Goal: Task Accomplishment & Management: Complete application form

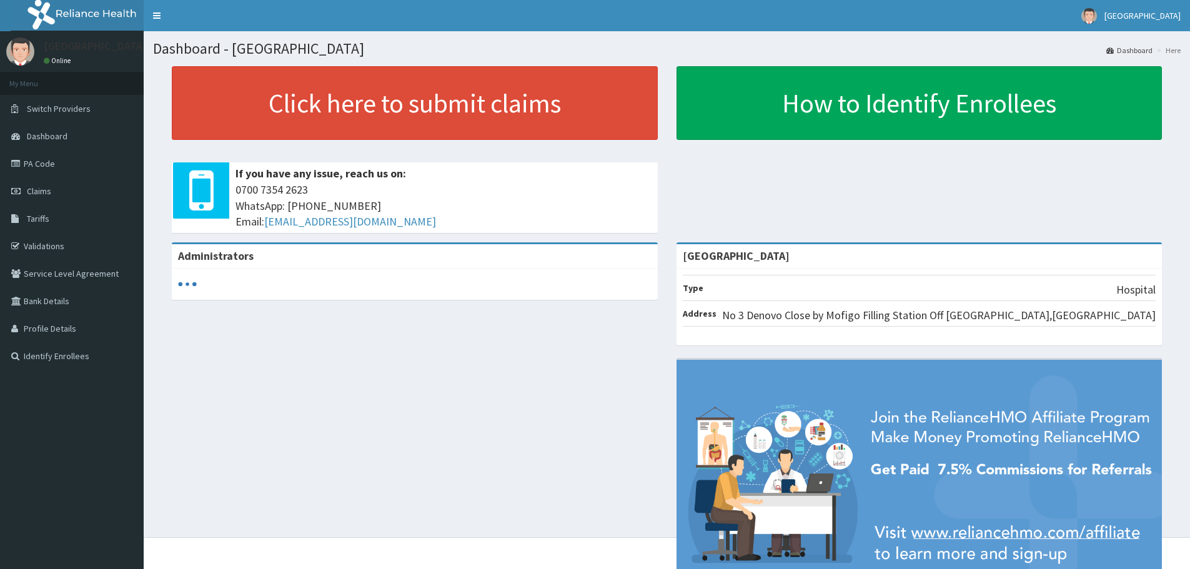
click at [57, 165] on link "PA Code" at bounding box center [72, 163] width 144 height 27
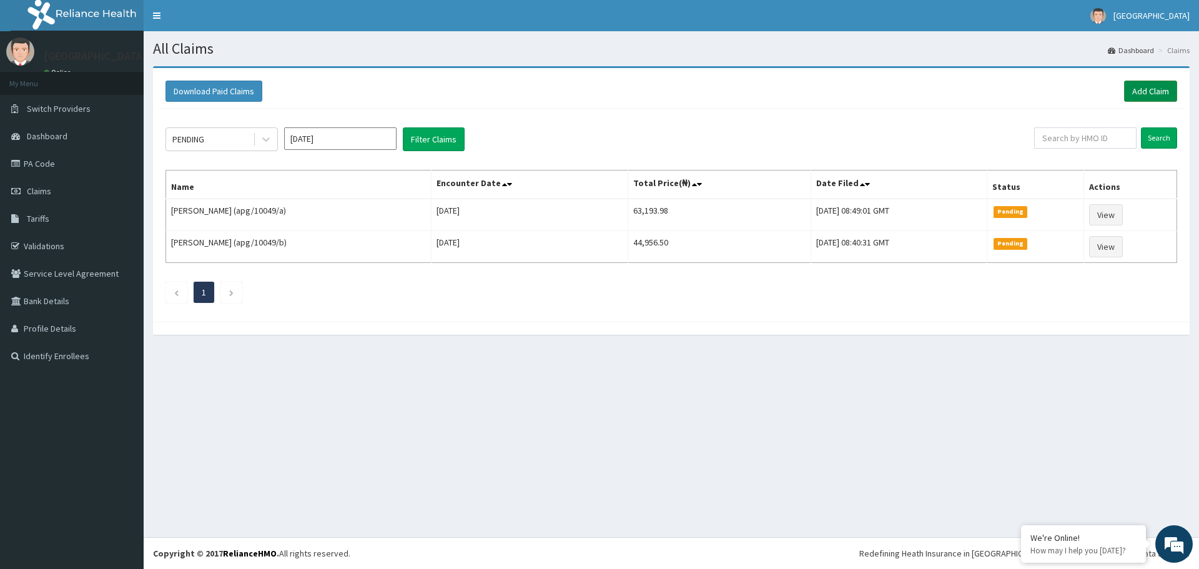
click at [1142, 93] on link "Add Claim" at bounding box center [1150, 91] width 53 height 21
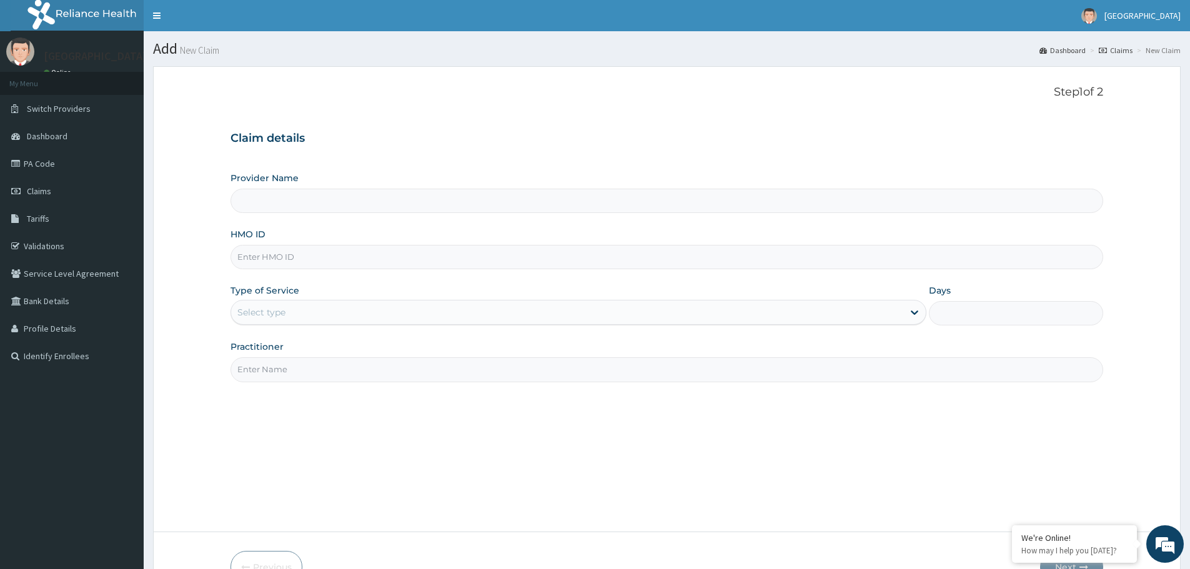
click at [294, 257] on input "HMO ID" at bounding box center [666, 257] width 873 height 24
type input "[GEOGRAPHIC_DATA]"
paste input "cln/10020/a"
type input "cln/10020/a"
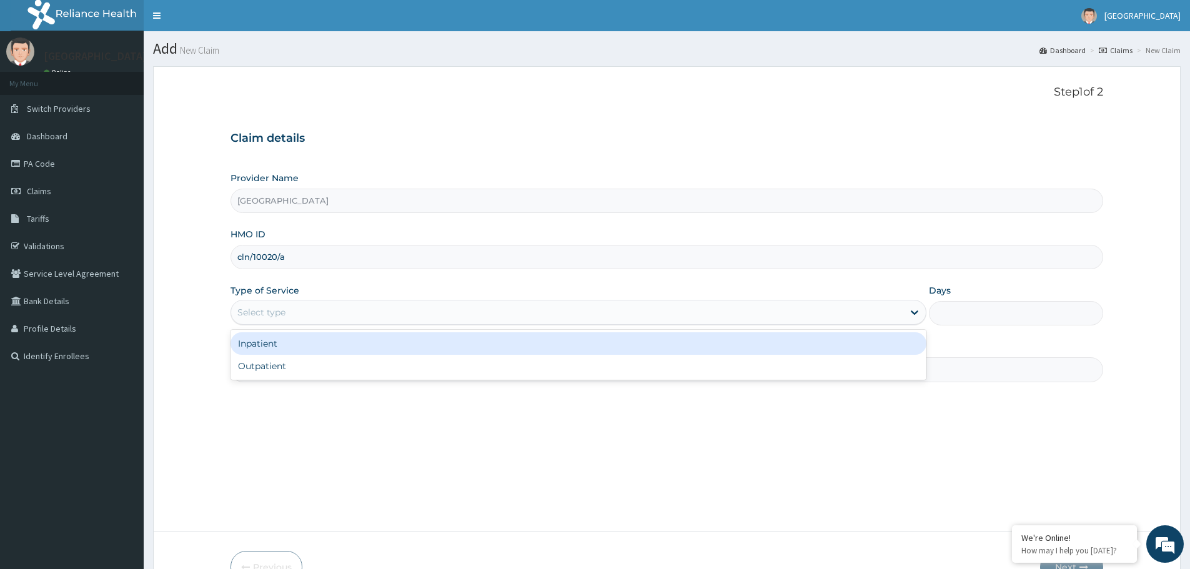
click at [318, 319] on div "Select type" at bounding box center [567, 312] width 672 height 20
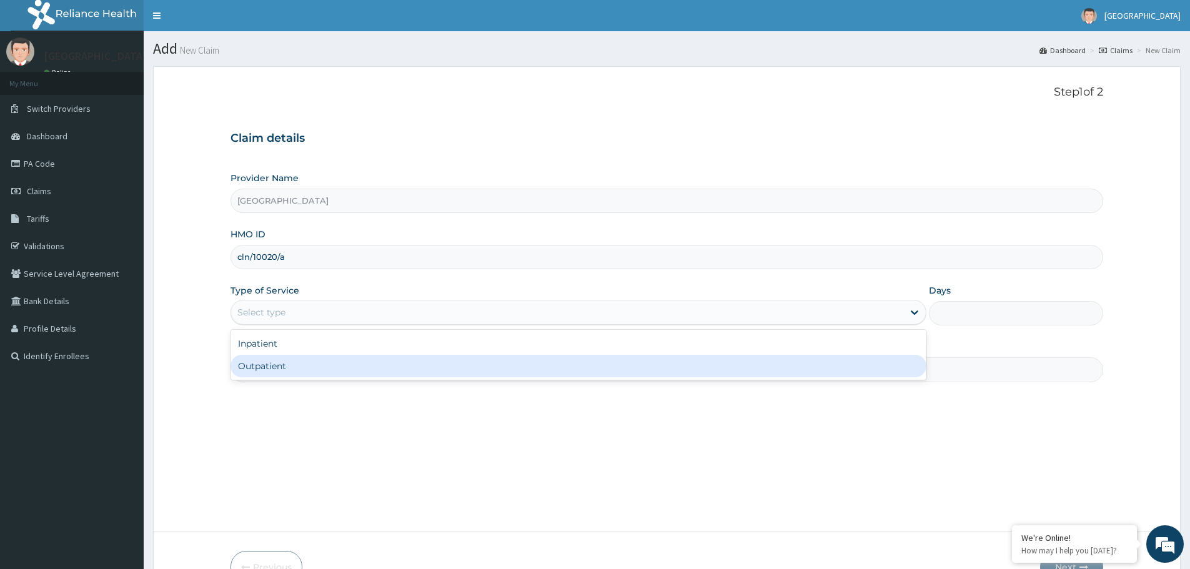
click at [302, 370] on div "Outpatient" at bounding box center [578, 366] width 696 height 22
type input "1"
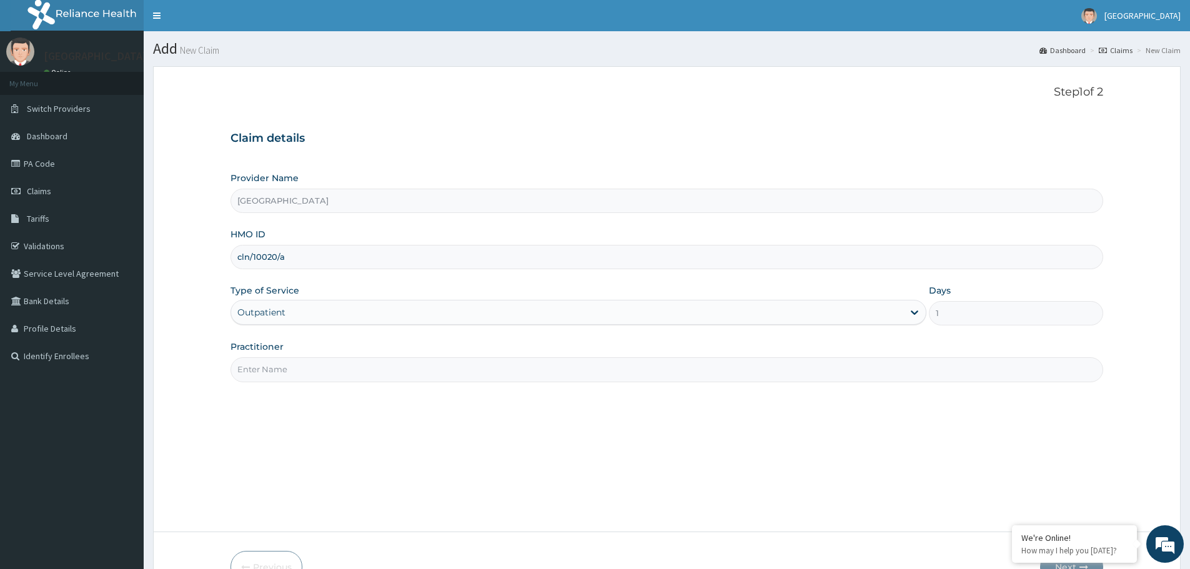
click at [303, 365] on input "Practitioner" at bounding box center [666, 369] width 873 height 24
type input "dr. [PERSON_NAME]"
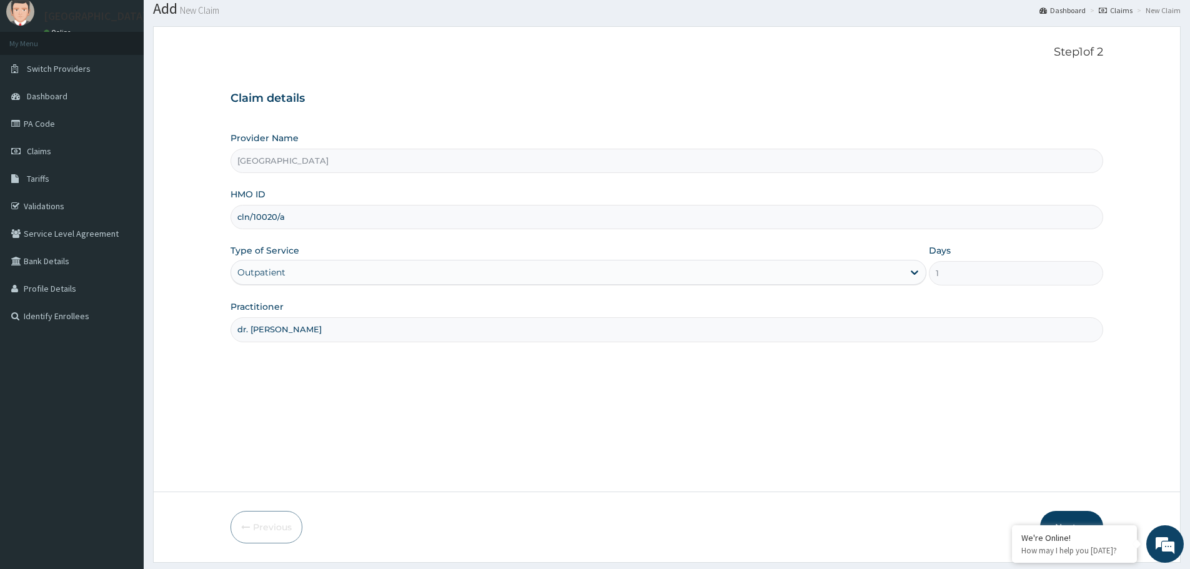
scroll to position [75, 0]
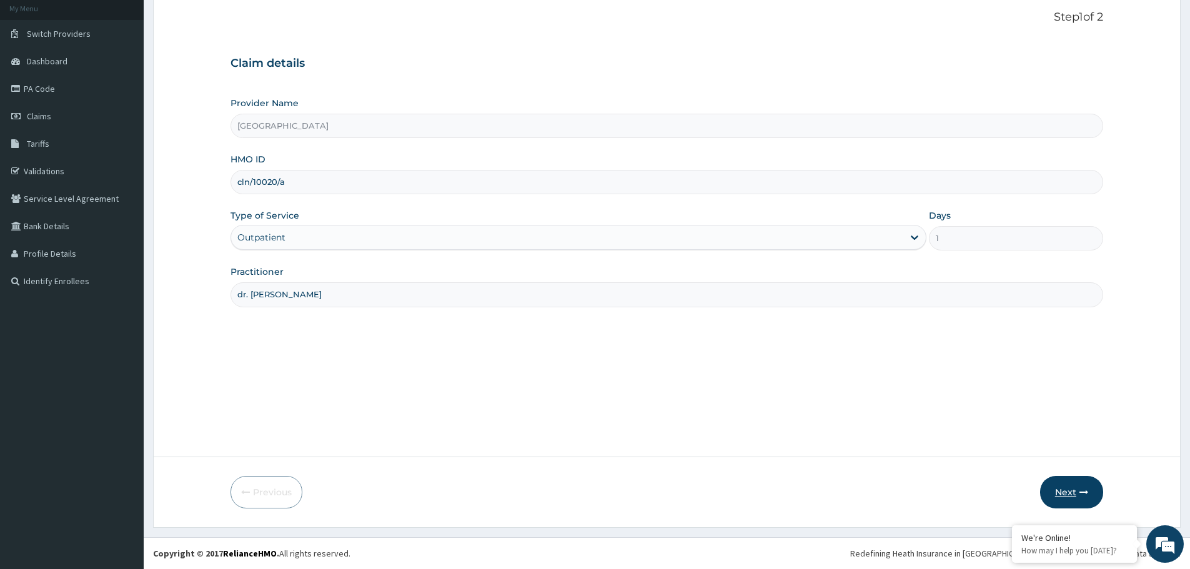
click at [1062, 490] on button "Next" at bounding box center [1071, 492] width 63 height 32
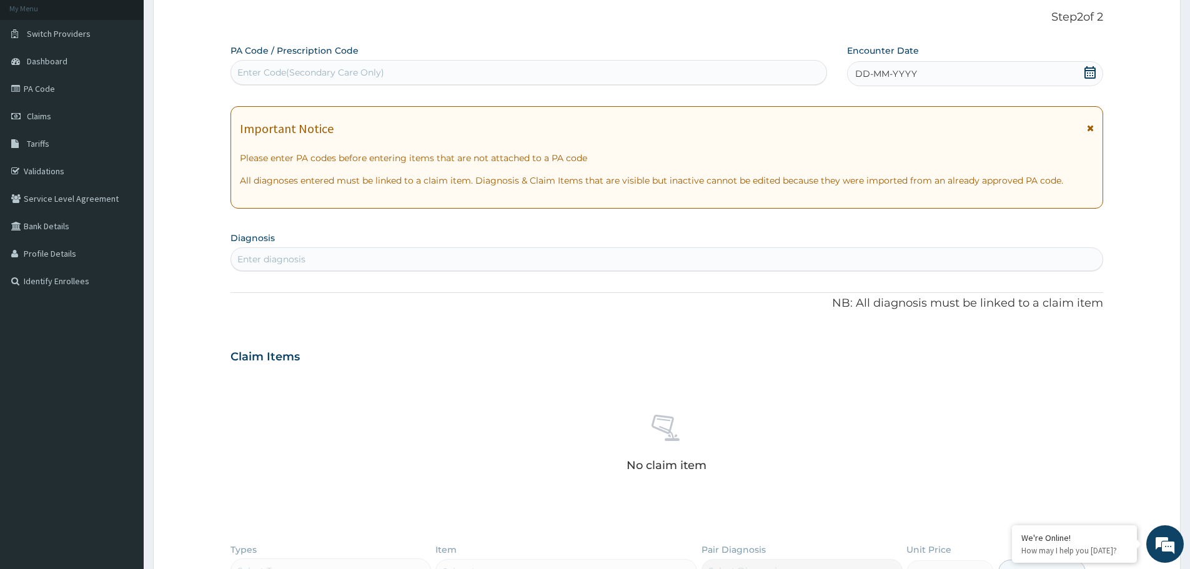
click at [888, 74] on span "DD-MM-YYYY" at bounding box center [886, 73] width 62 height 12
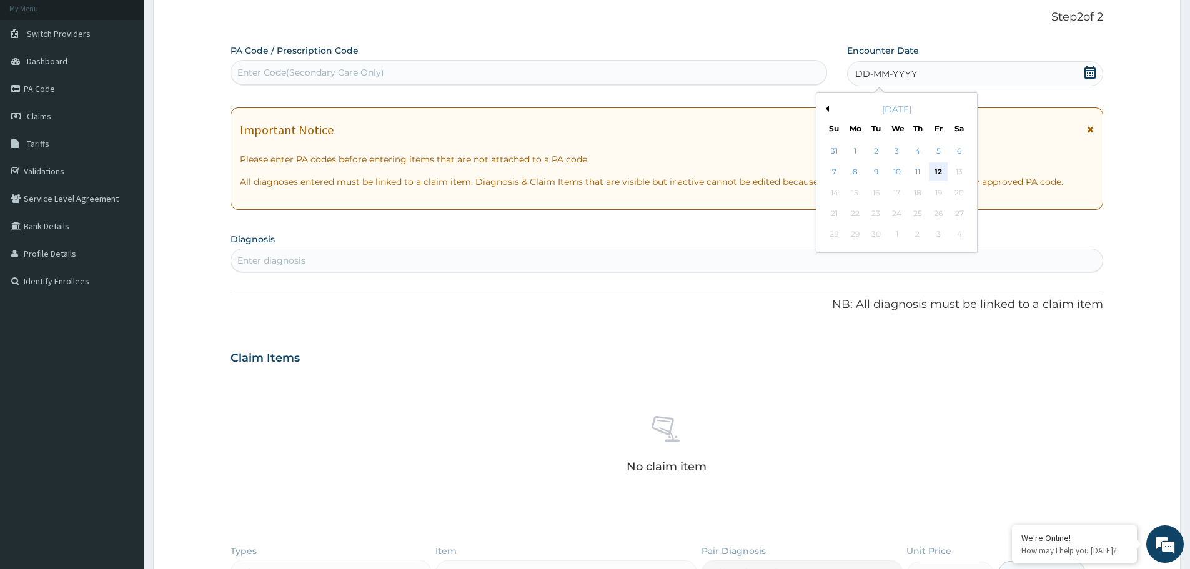
click at [934, 173] on div "12" at bounding box center [938, 172] width 19 height 19
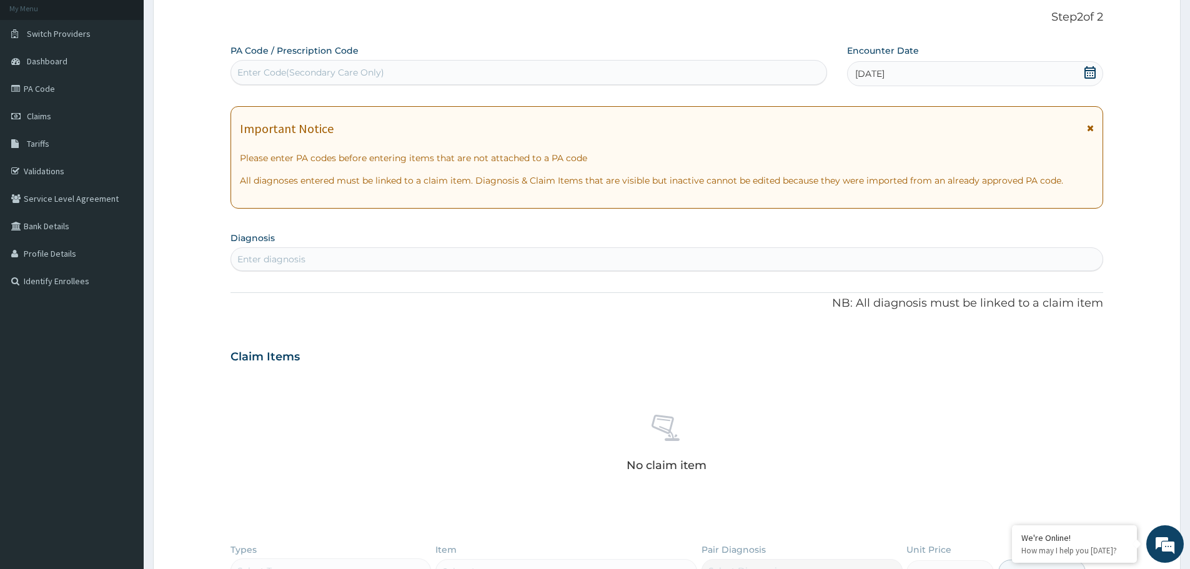
click at [469, 256] on div "Enter diagnosis" at bounding box center [666, 259] width 871 height 20
type input "glycemia"
click at [400, 293] on h4 "Impaired fasting glycaemia" at bounding box center [356, 288] width 237 height 9
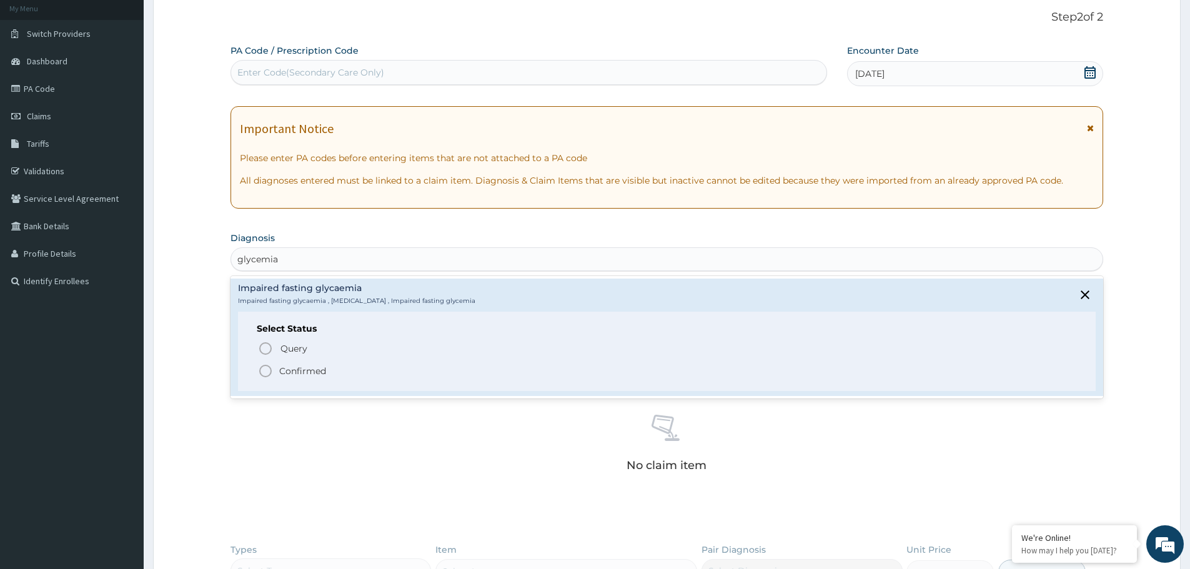
click at [274, 375] on span "Confirmed" at bounding box center [667, 371] width 819 height 15
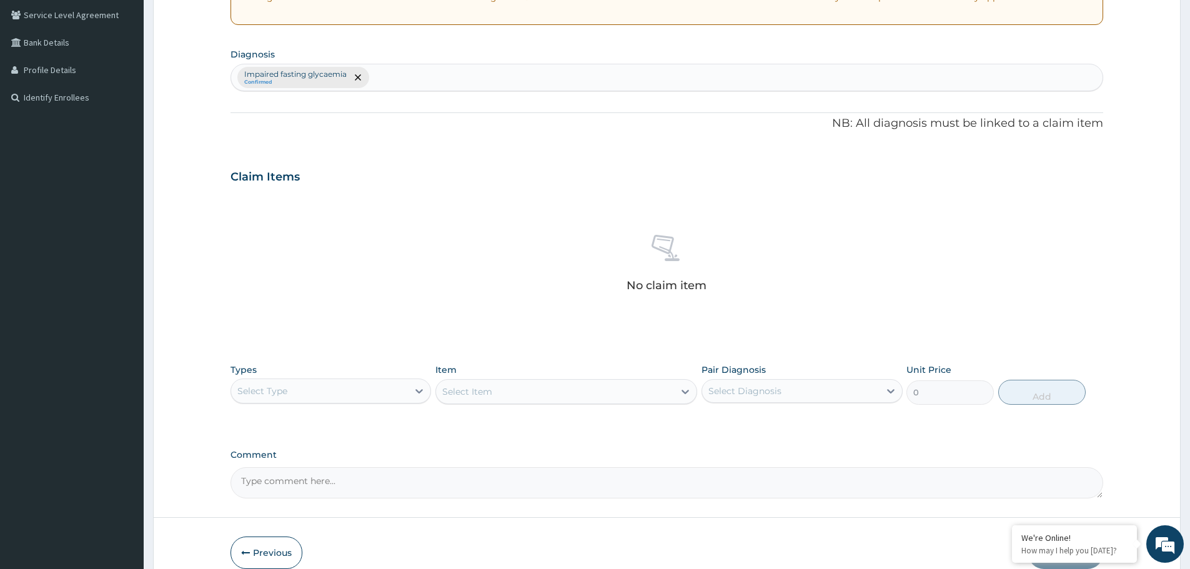
scroll to position [262, 0]
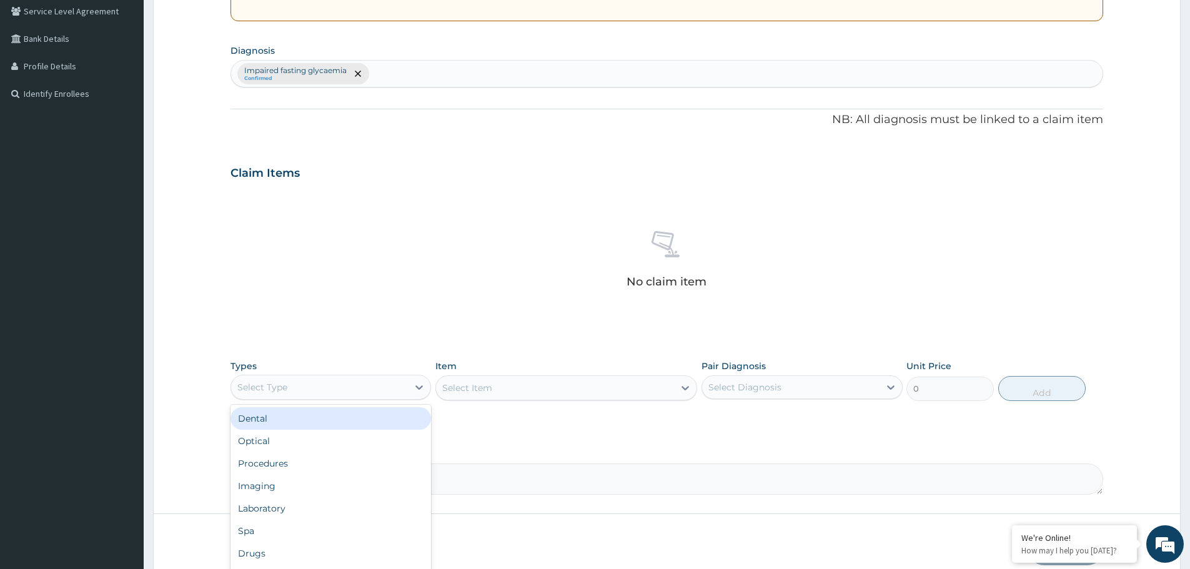
click at [327, 382] on div "Select Type" at bounding box center [319, 387] width 177 height 20
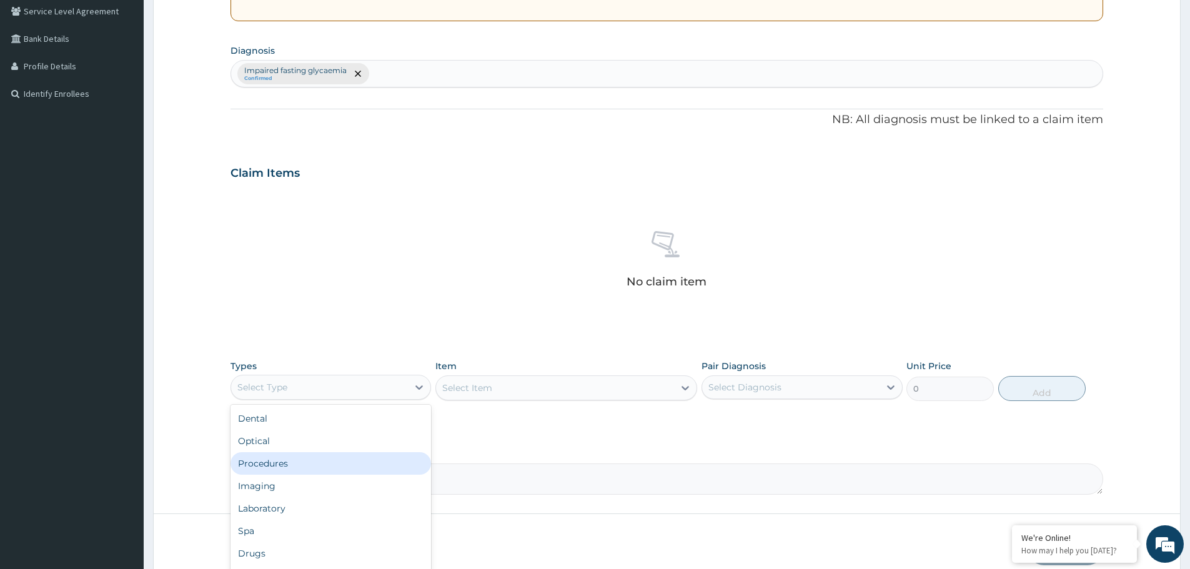
click at [321, 458] on div "Procedures" at bounding box center [330, 463] width 201 height 22
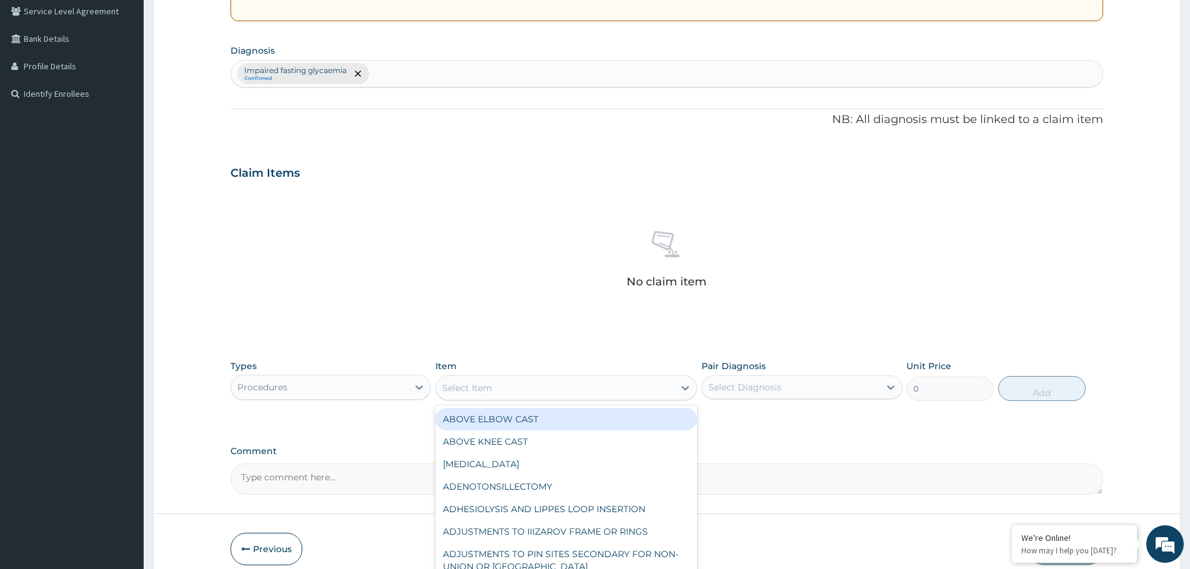
click at [567, 387] on div "Select Item" at bounding box center [555, 388] width 238 height 20
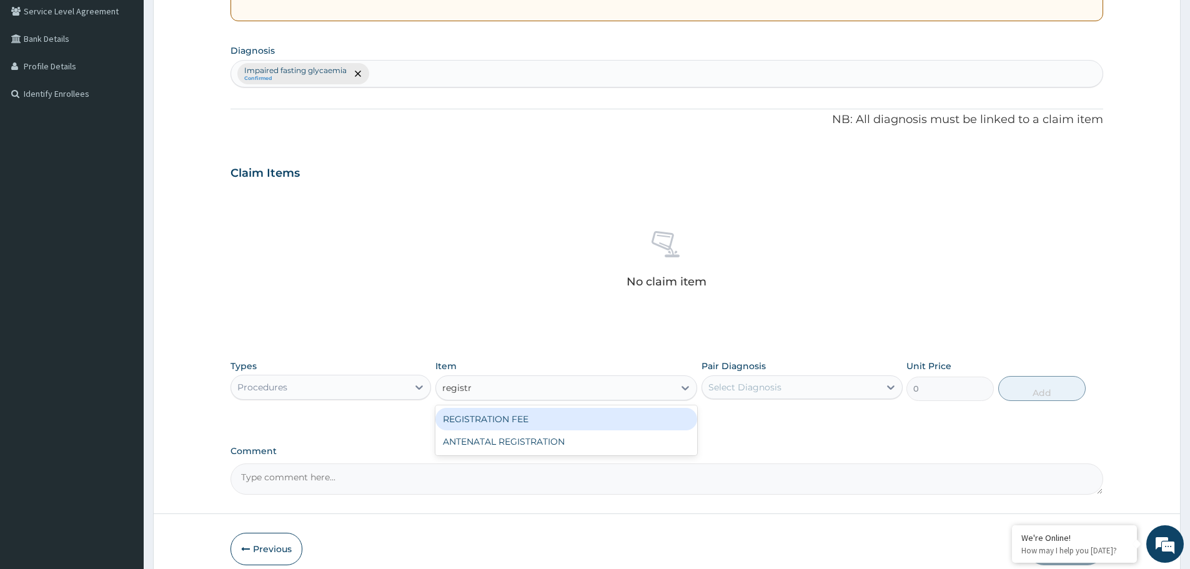
type input "registra"
click at [553, 421] on div "REGISTRATION FEE" at bounding box center [566, 419] width 262 height 22
type input "3000"
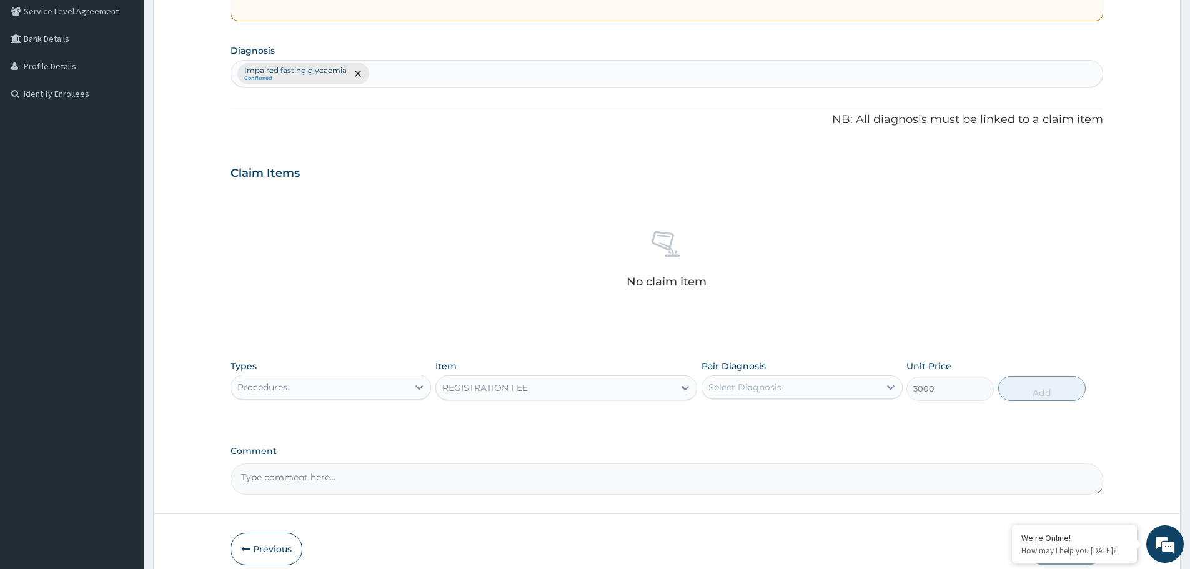
click at [775, 385] on div "Select Diagnosis" at bounding box center [744, 387] width 73 height 12
click at [770, 423] on label "Impaired fasting glycaemia" at bounding box center [784, 418] width 124 height 12
checkbox input "true"
click at [1054, 389] on button "Add" at bounding box center [1041, 388] width 87 height 25
type input "0"
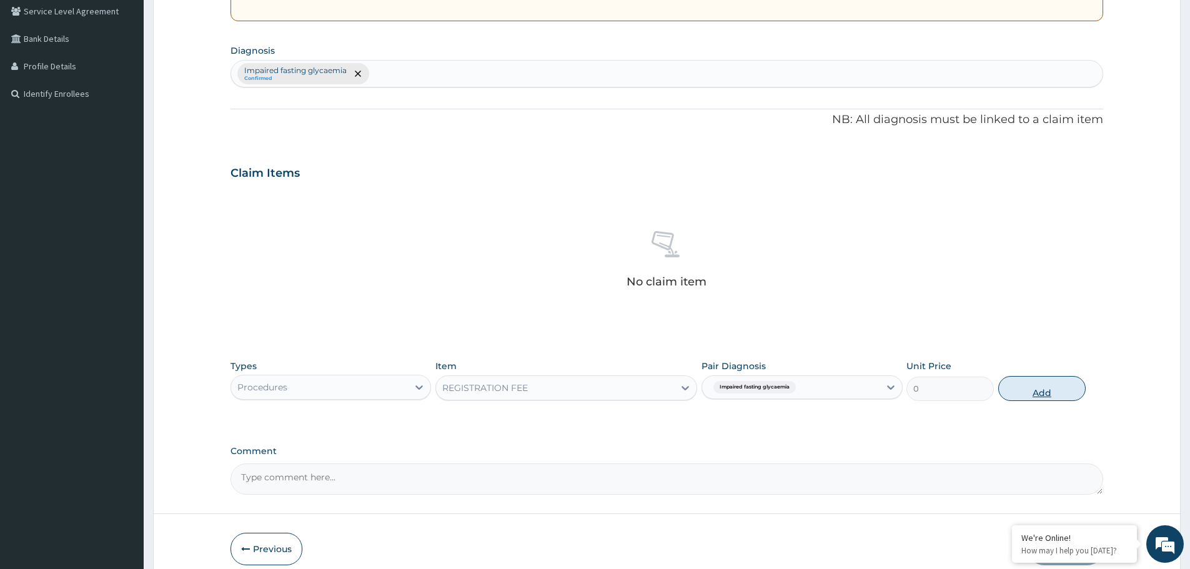
scroll to position [260, 0]
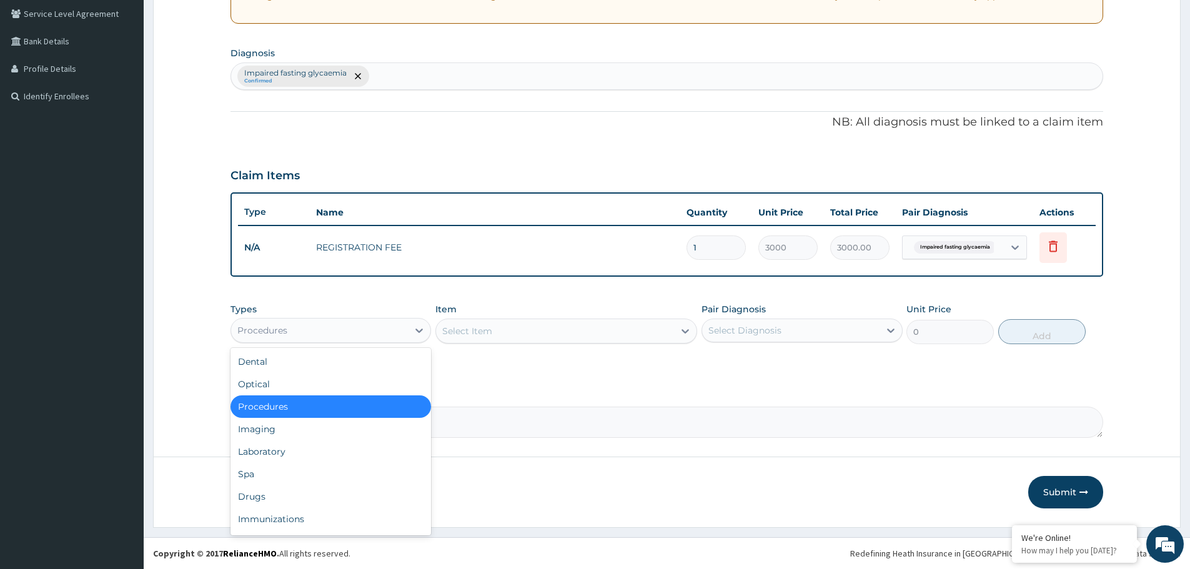
click at [332, 333] on div "Procedures" at bounding box center [319, 330] width 177 height 20
click at [313, 405] on div "Procedures" at bounding box center [330, 406] width 201 height 22
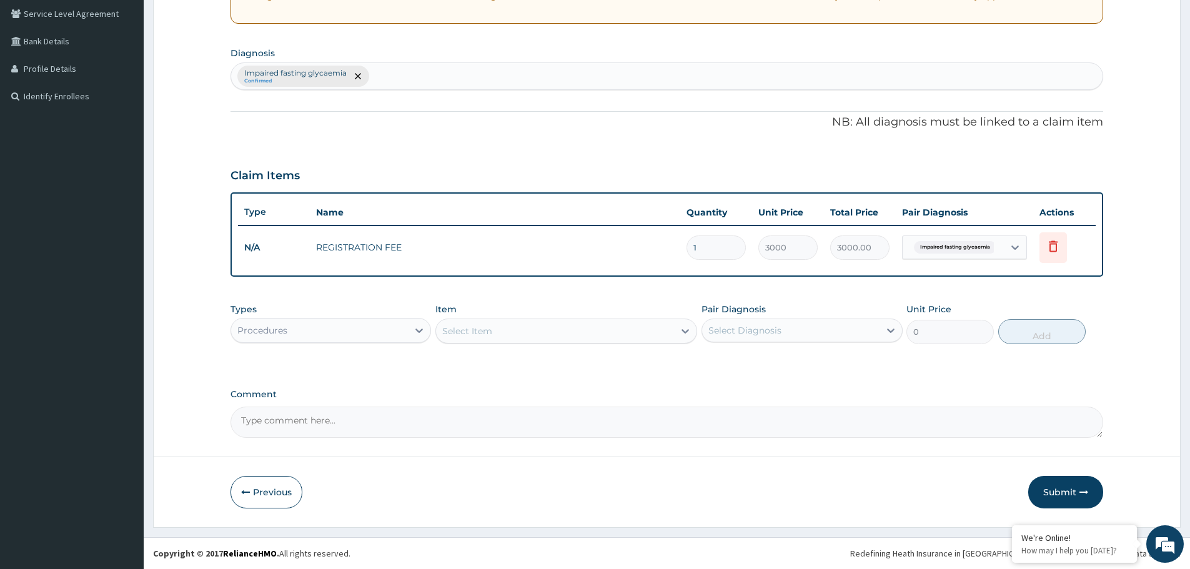
click at [527, 324] on div "Select Item" at bounding box center [555, 331] width 238 height 20
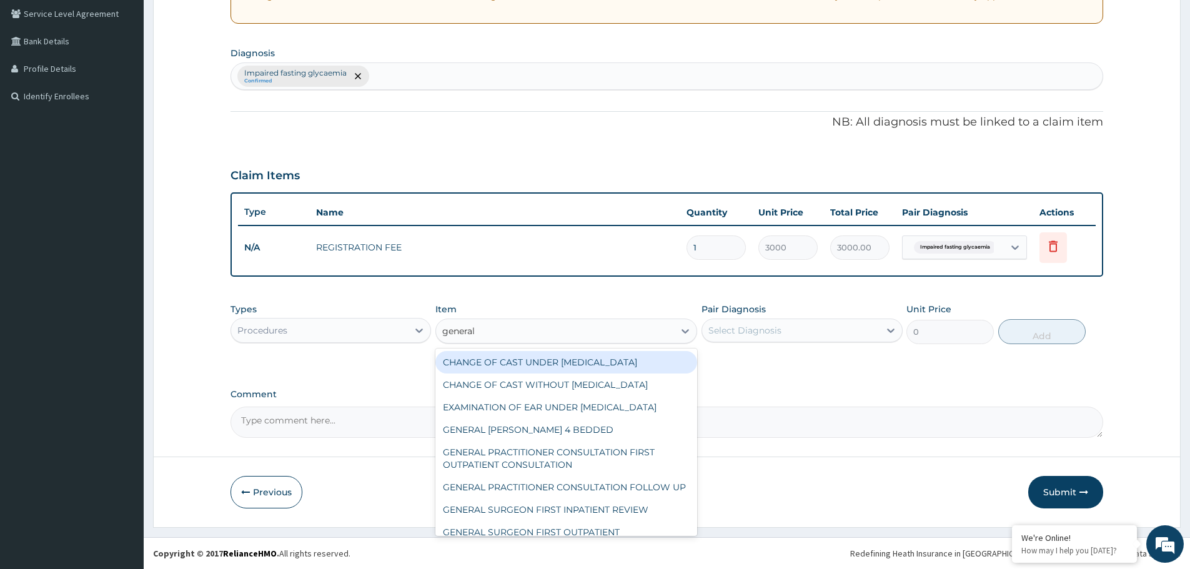
type input "general p"
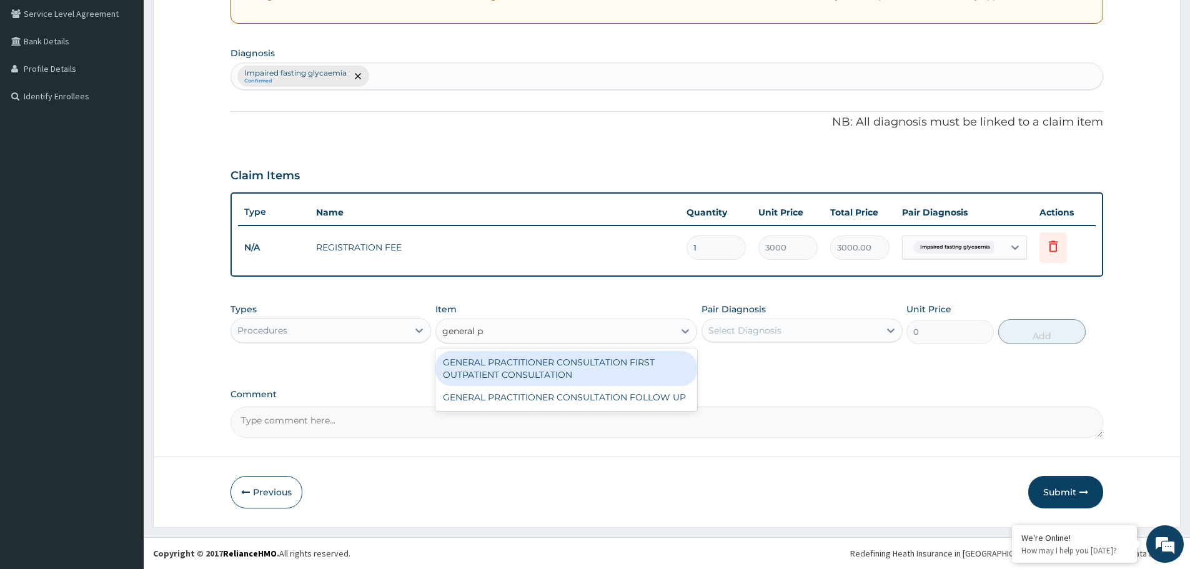
click at [526, 368] on div "GENERAL PRACTITIONER CONSULTATION FIRST OUTPATIENT CONSULTATION" at bounding box center [566, 368] width 262 height 35
type input "11610"
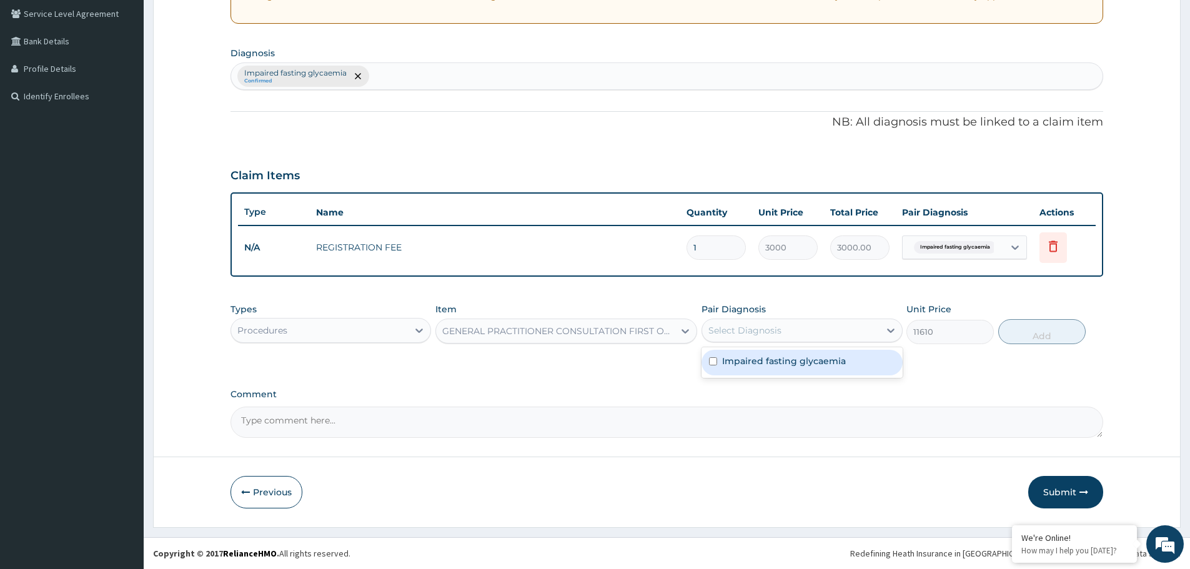
click at [738, 338] on div "Select Diagnosis" at bounding box center [790, 330] width 177 height 20
click at [733, 360] on label "Impaired fasting glycaemia" at bounding box center [784, 361] width 124 height 12
checkbox input "true"
click at [1009, 329] on button "Add" at bounding box center [1041, 331] width 87 height 25
type input "0"
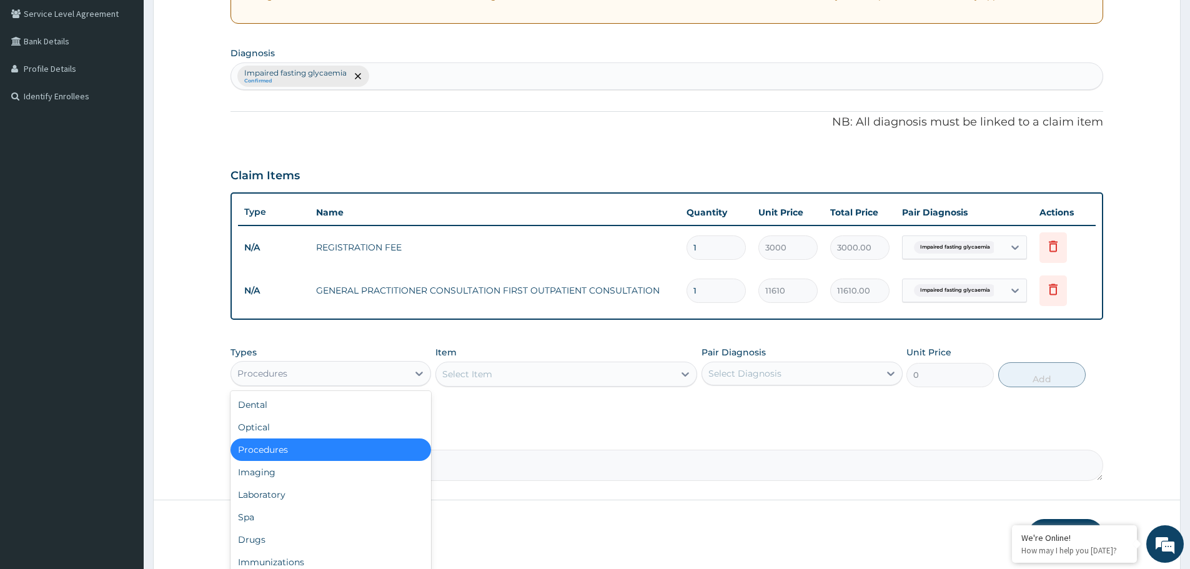
click at [312, 372] on div "Procedures" at bounding box center [319, 374] width 177 height 20
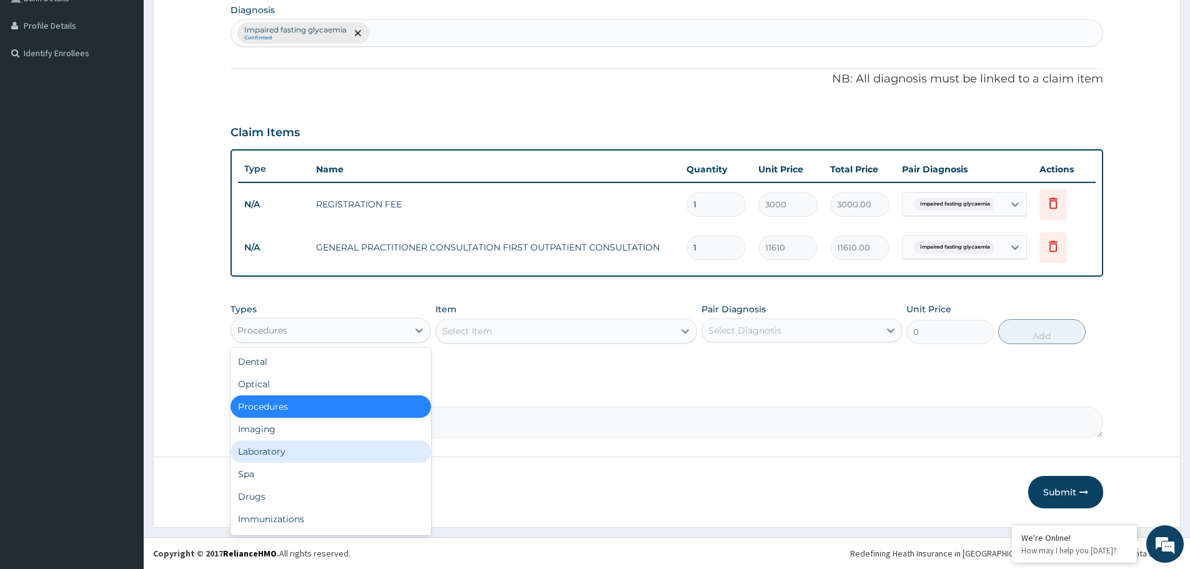
click at [304, 453] on div "Laboratory" at bounding box center [330, 451] width 201 height 22
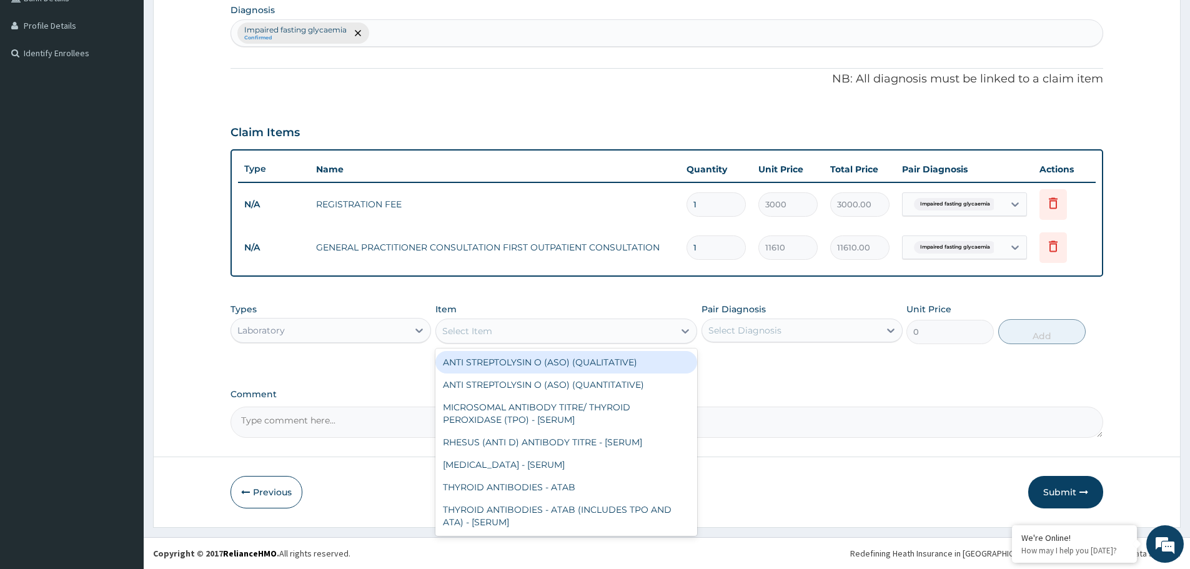
click at [524, 334] on div "Select Item" at bounding box center [555, 331] width 238 height 20
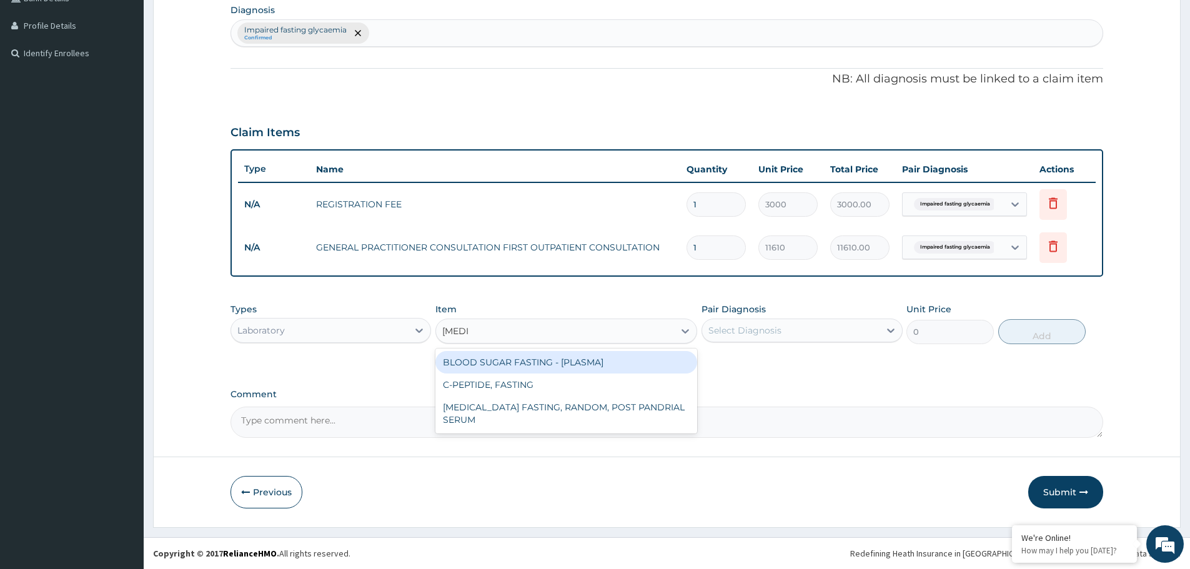
type input "fasting"
click at [523, 360] on div "BLOOD SUGAR FASTING - [PLASMA]" at bounding box center [566, 362] width 262 height 22
type input "1290"
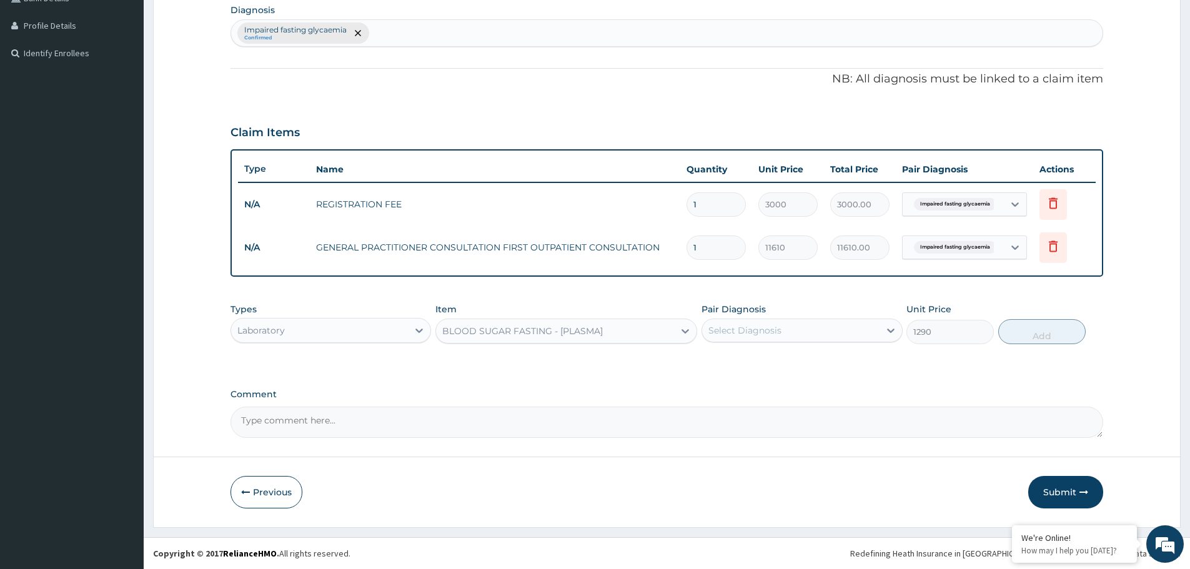
click at [735, 331] on div "Select Diagnosis" at bounding box center [744, 330] width 73 height 12
click at [733, 365] on label "Impaired fasting glycaemia" at bounding box center [784, 361] width 124 height 12
checkbox input "true"
click at [1019, 335] on button "Add" at bounding box center [1041, 331] width 87 height 25
type input "0"
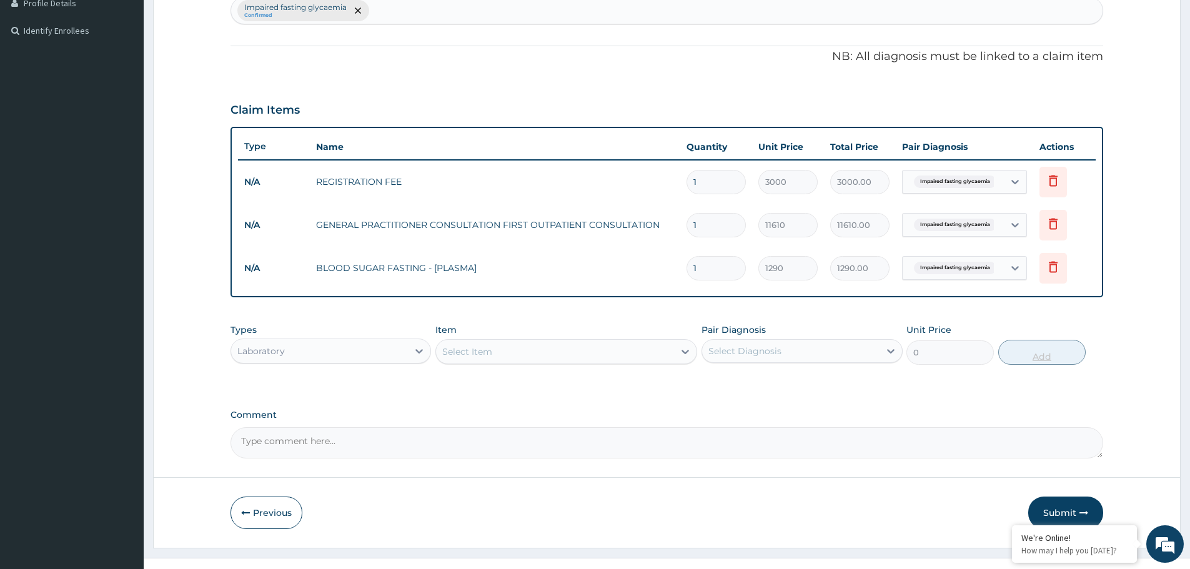
scroll to position [346, 0]
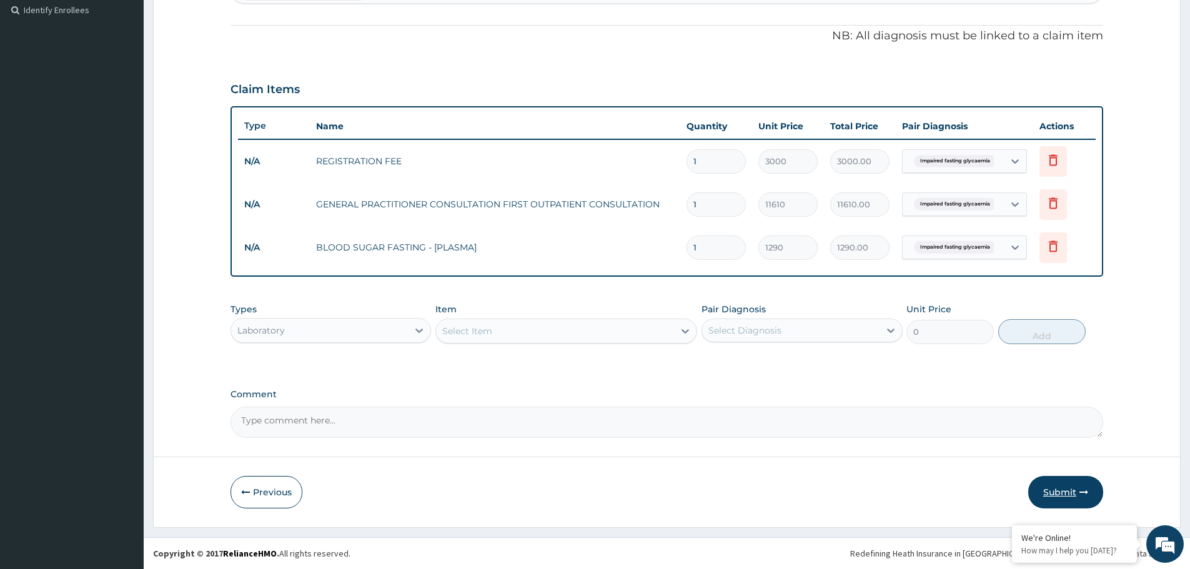
click at [1058, 488] on button "Submit" at bounding box center [1065, 492] width 75 height 32
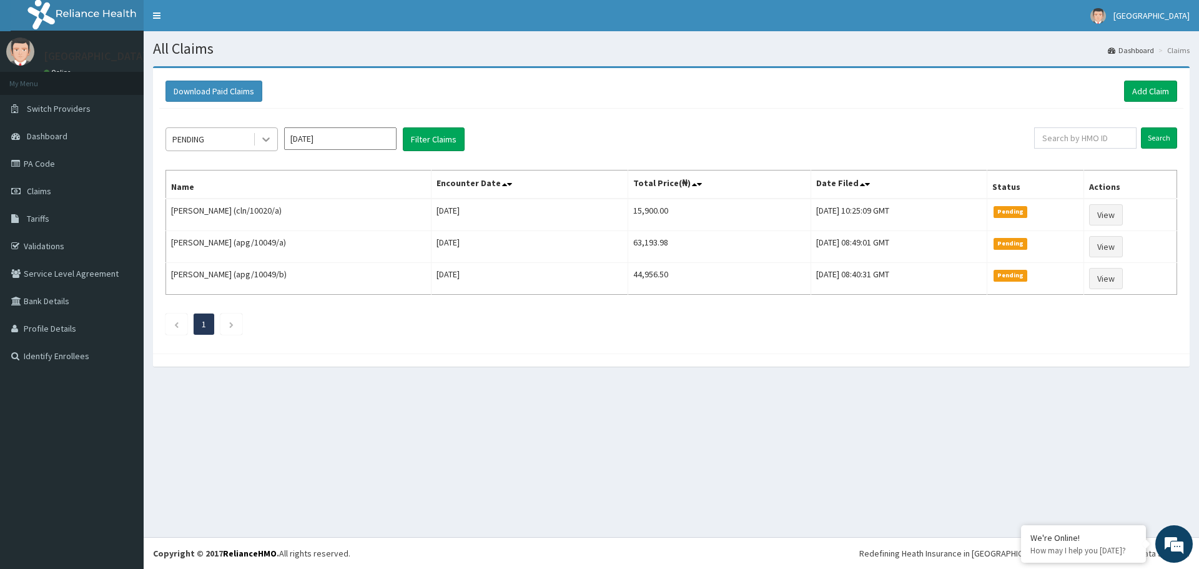
click at [267, 142] on icon at bounding box center [266, 139] width 12 height 12
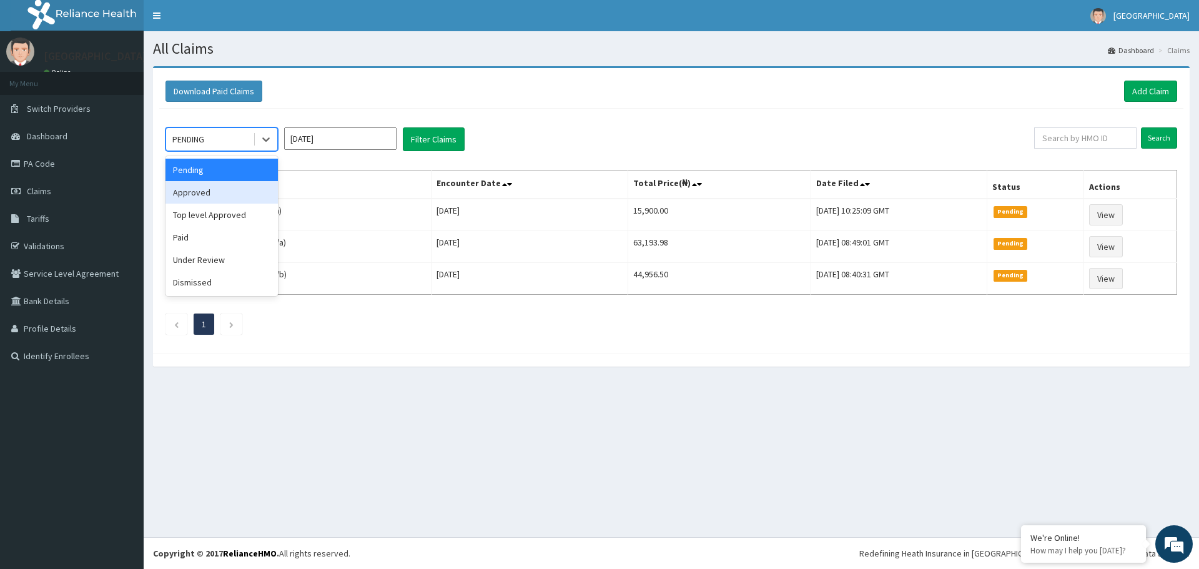
click at [261, 195] on div "Approved" at bounding box center [222, 192] width 112 height 22
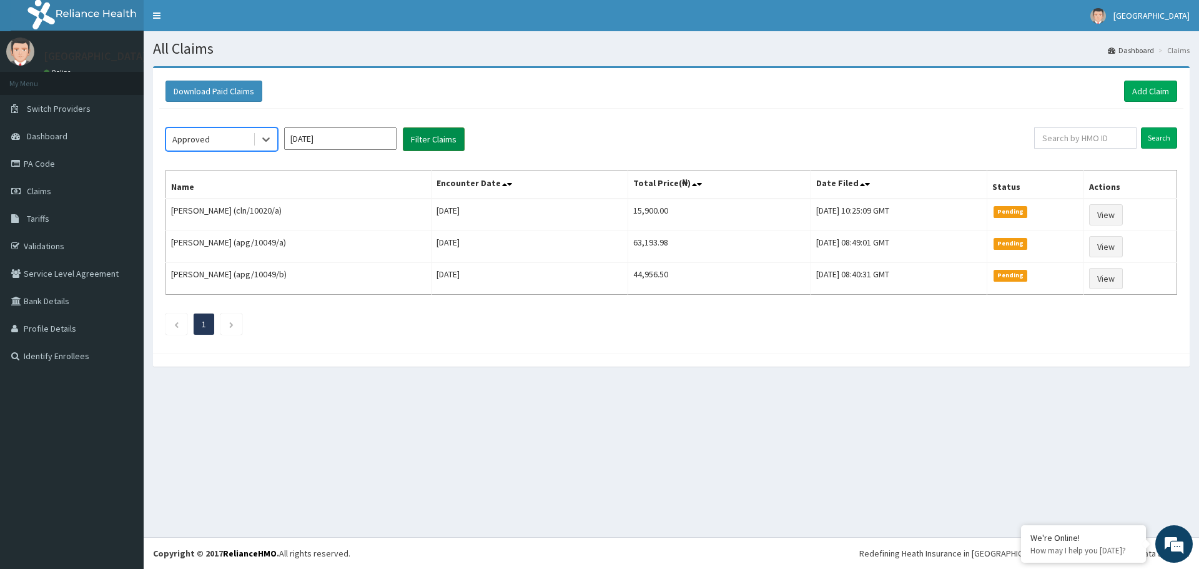
click at [437, 140] on button "Filter Claims" at bounding box center [434, 139] width 62 height 24
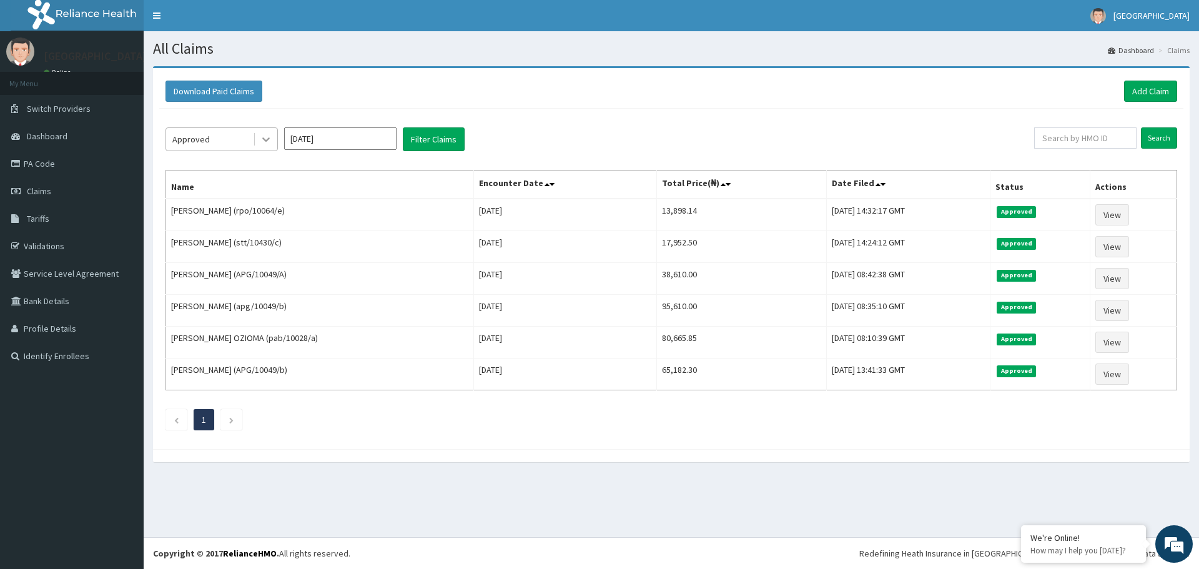
click at [269, 138] on icon at bounding box center [265, 140] width 7 height 4
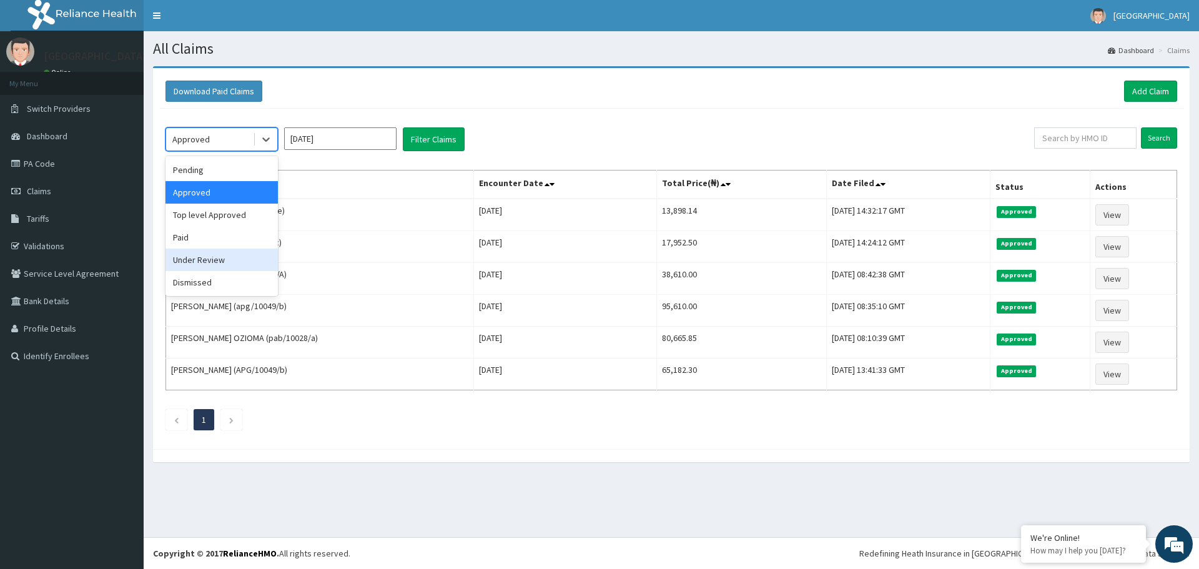
click at [239, 255] on div "Under Review" at bounding box center [222, 260] width 112 height 22
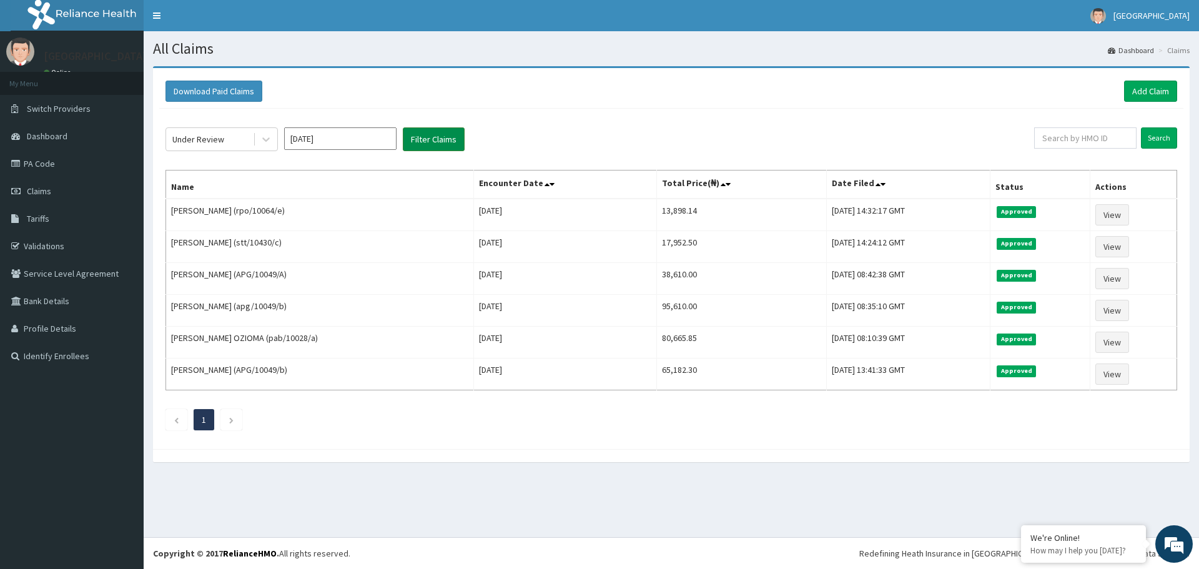
click at [452, 138] on button "Filter Claims" at bounding box center [434, 139] width 62 height 24
